Goal: Find specific page/section: Find specific page/section

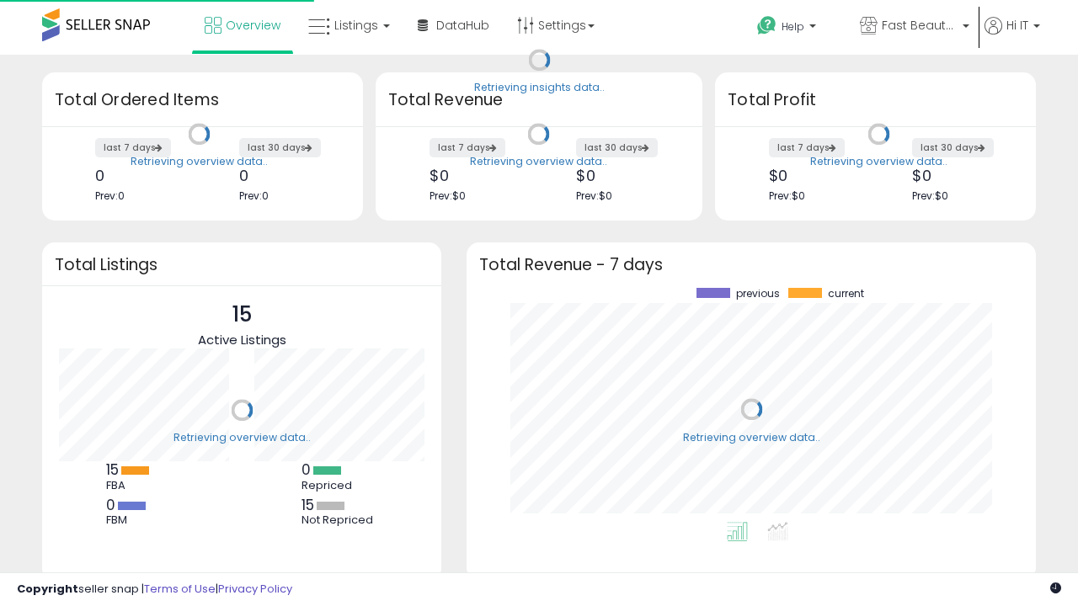
scroll to position [234, 536]
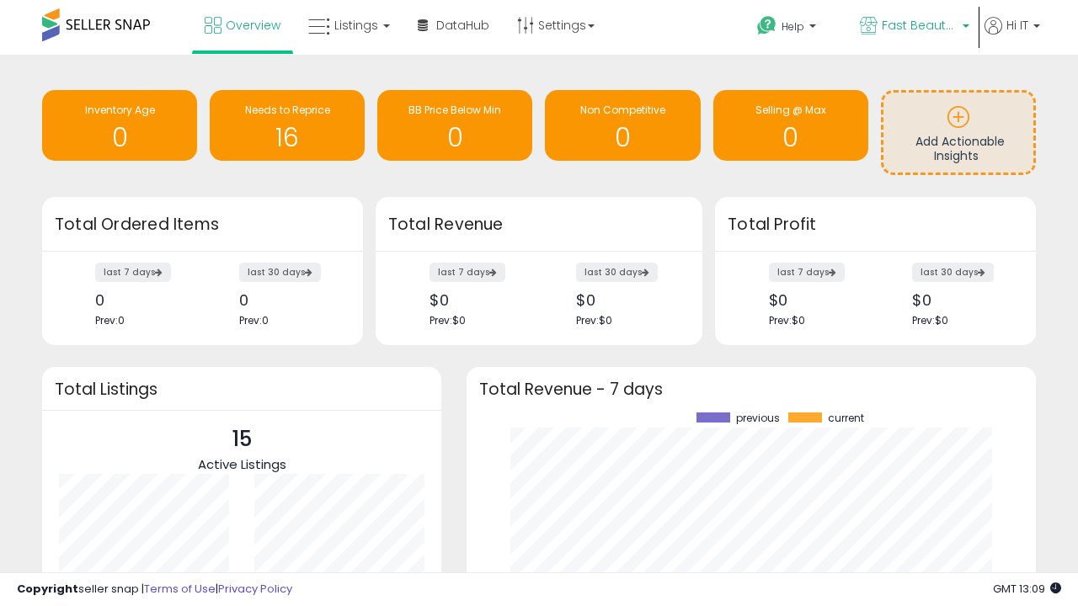
click at [913, 27] on span "Fast Beauty ([GEOGRAPHIC_DATA])" at bounding box center [920, 25] width 76 height 17
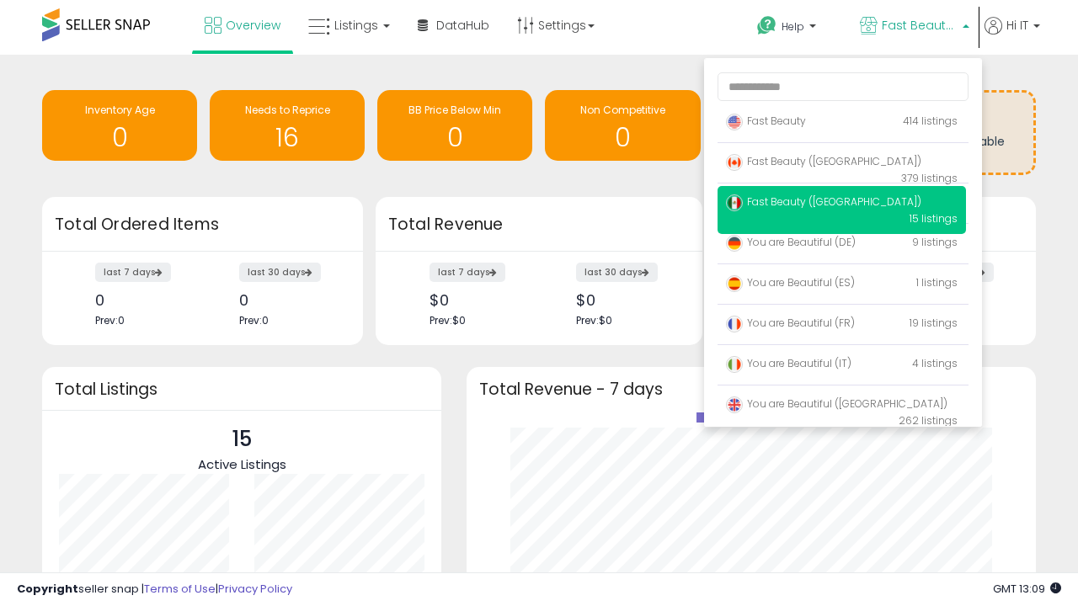
click at [841, 366] on span "You are Beautiful (IT)" at bounding box center [789, 363] width 126 height 14
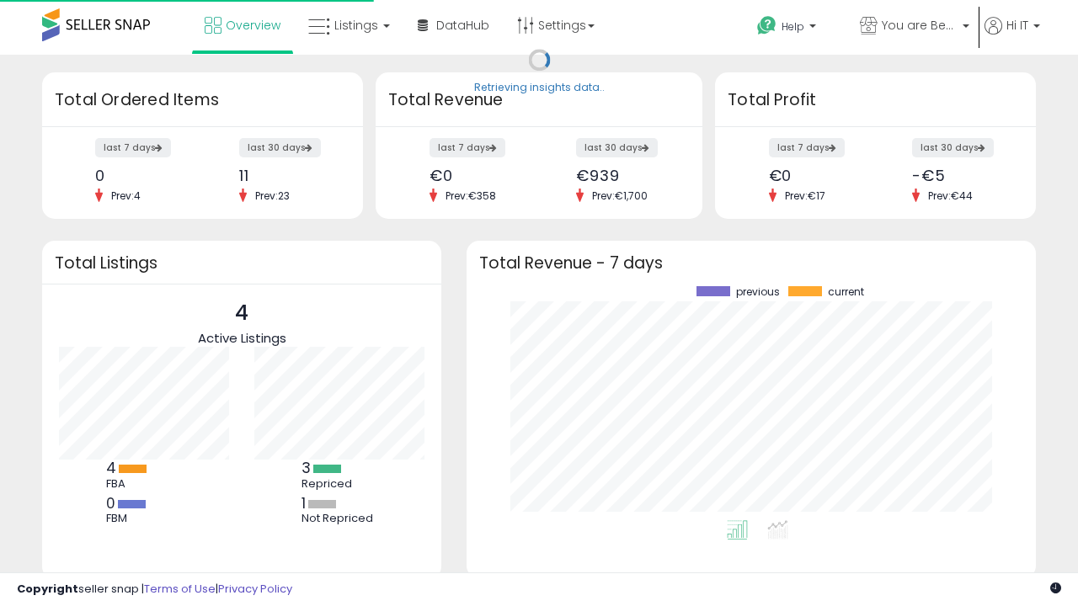
scroll to position [234, 536]
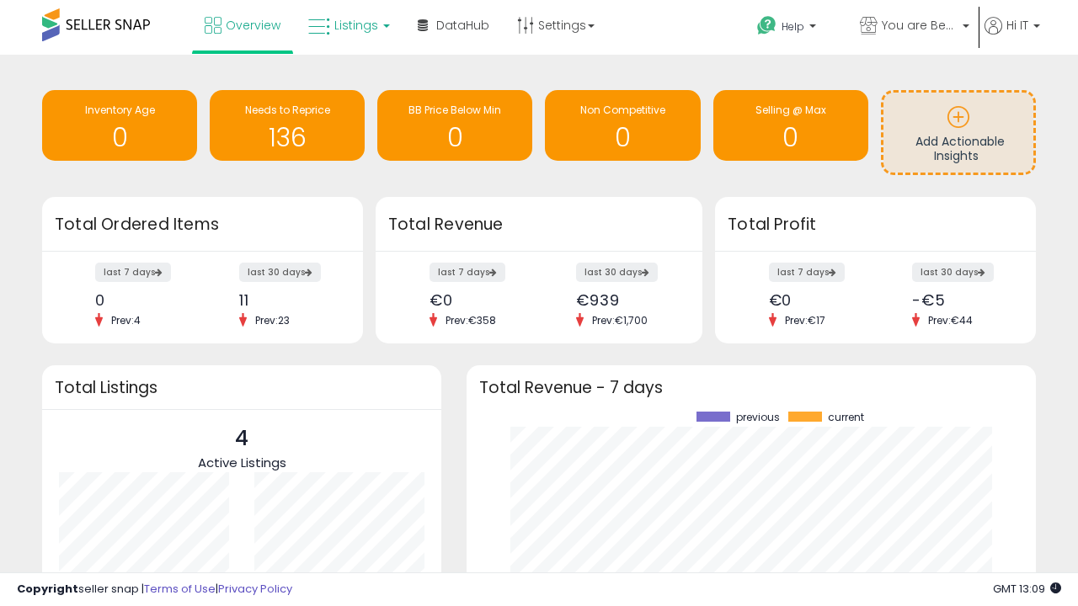
click at [347, 25] on span "Listings" at bounding box center [356, 25] width 44 height 17
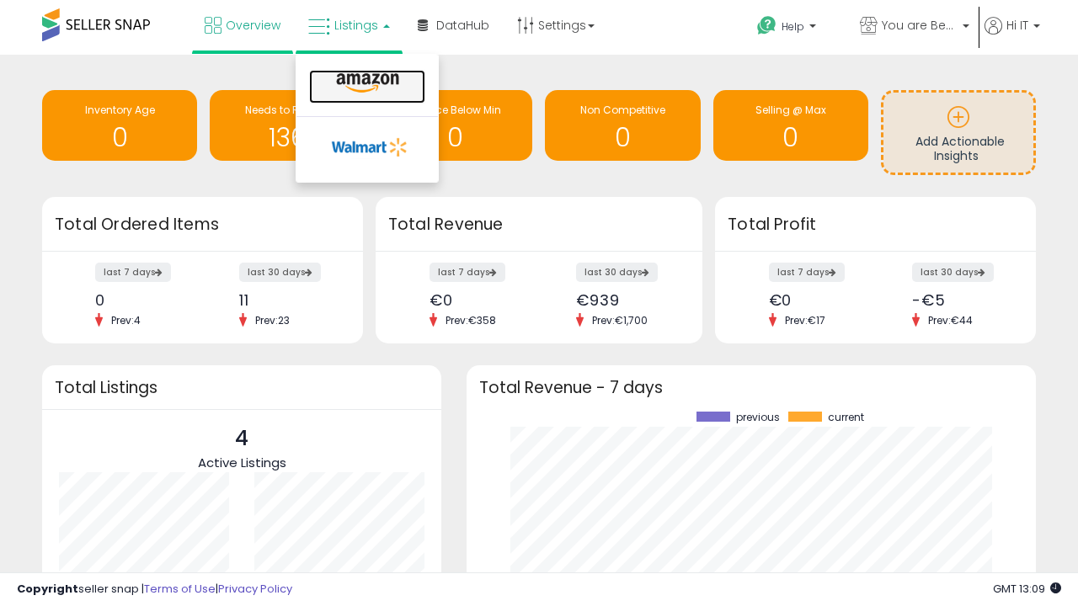
click at [366, 83] on icon at bounding box center [367, 83] width 73 height 22
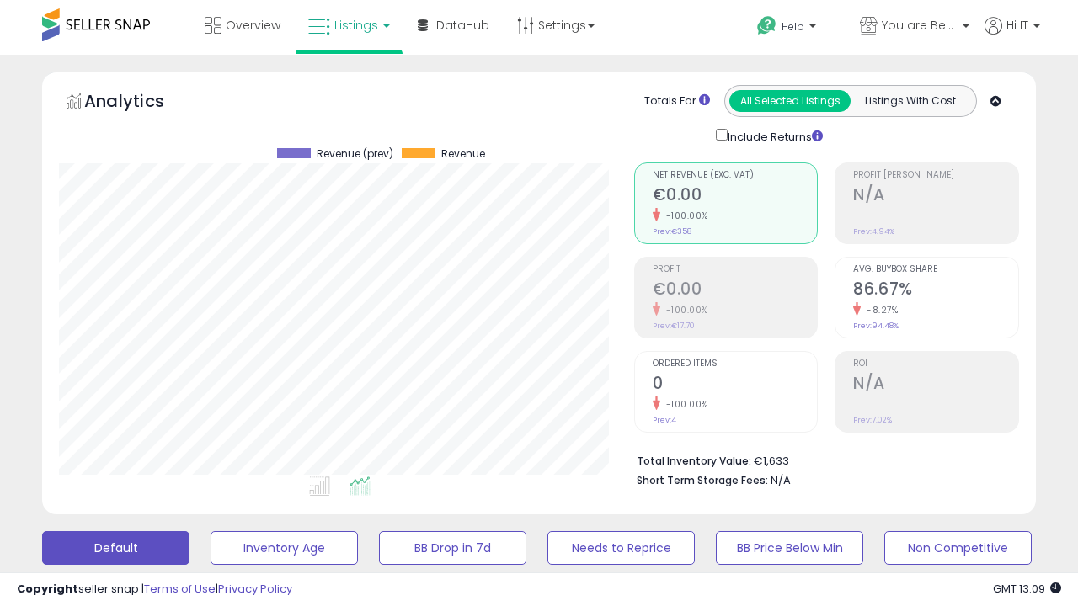
scroll to position [327, 0]
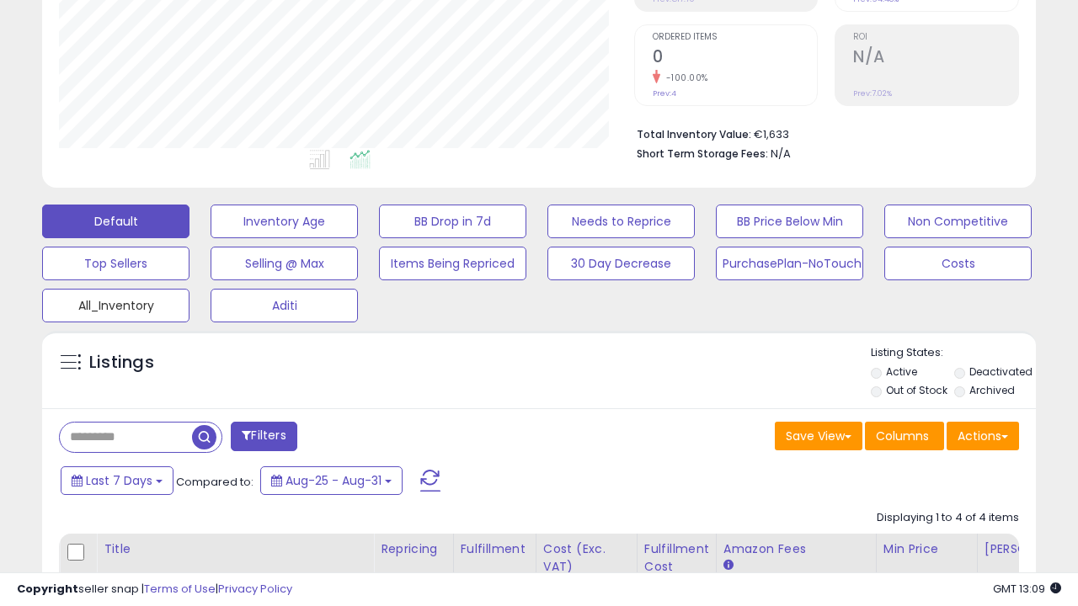
click at [115, 302] on button "All_Inventory" at bounding box center [115, 306] width 147 height 34
